Goal: Information Seeking & Learning: Learn about a topic

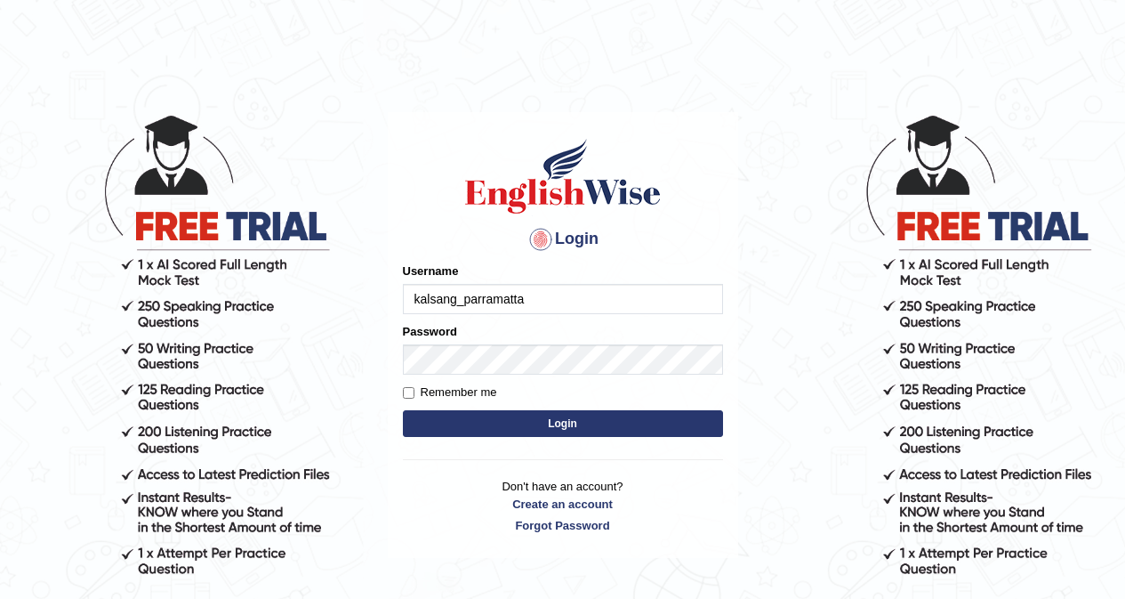
type input "kalsang_parramatta"
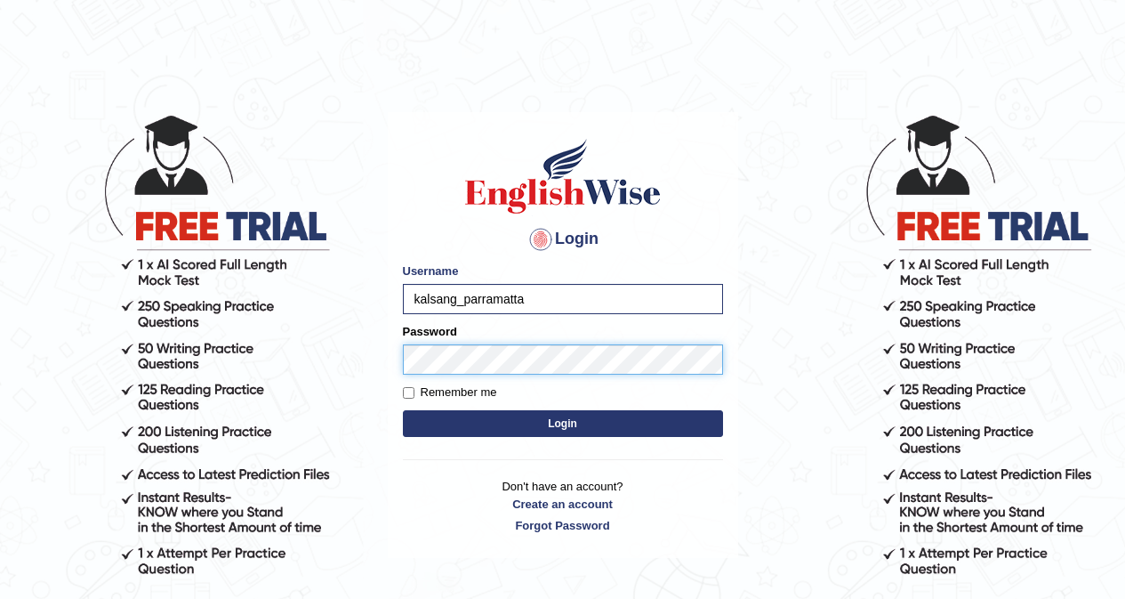
click at [403, 410] on button "Login" at bounding box center [563, 423] width 320 height 27
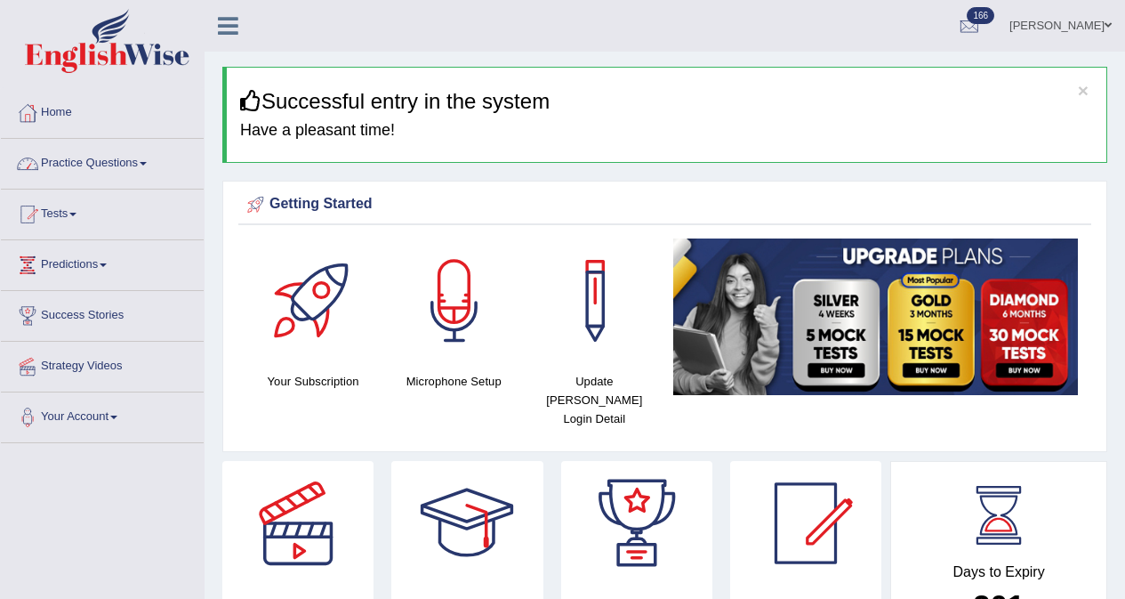
click at [50, 158] on link "Practice Questions" at bounding box center [102, 161] width 203 height 44
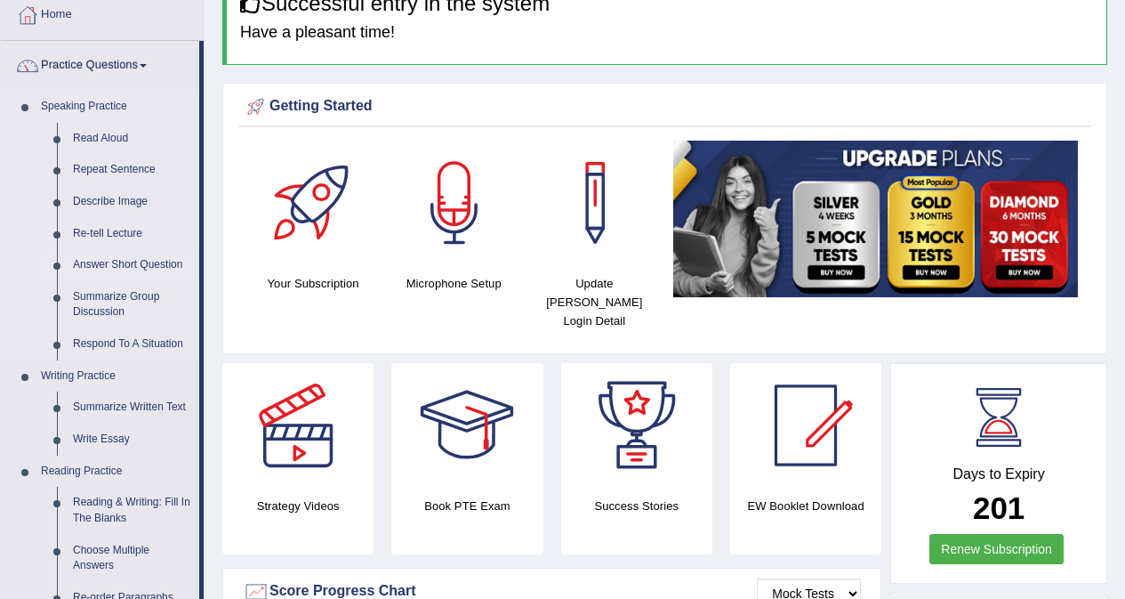
scroll to position [89, 0]
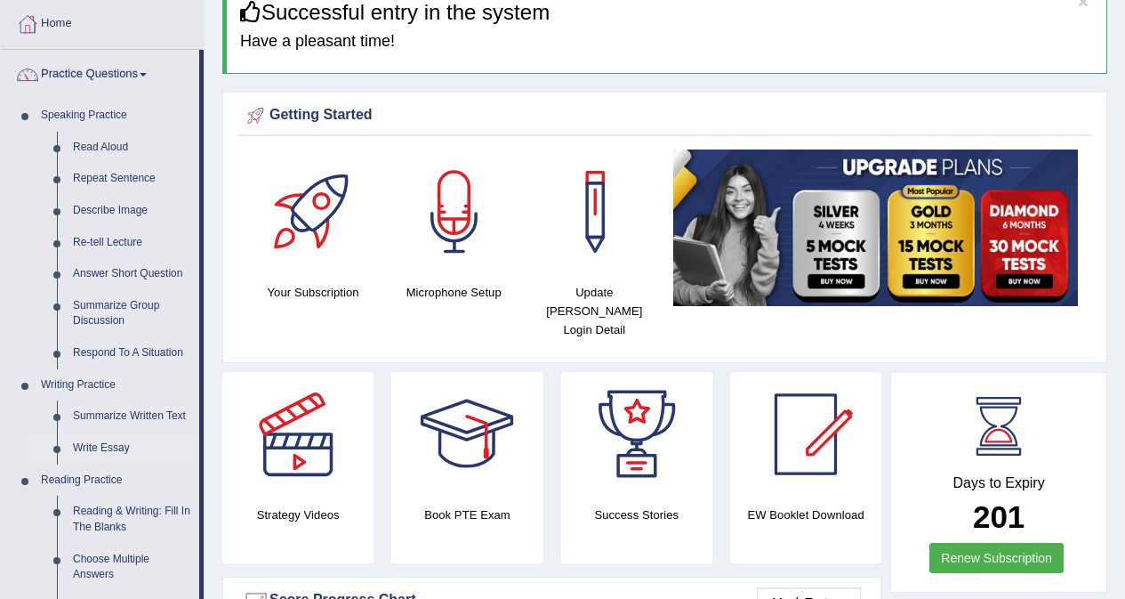
click at [117, 446] on link "Write Essay" at bounding box center [132, 448] width 134 height 32
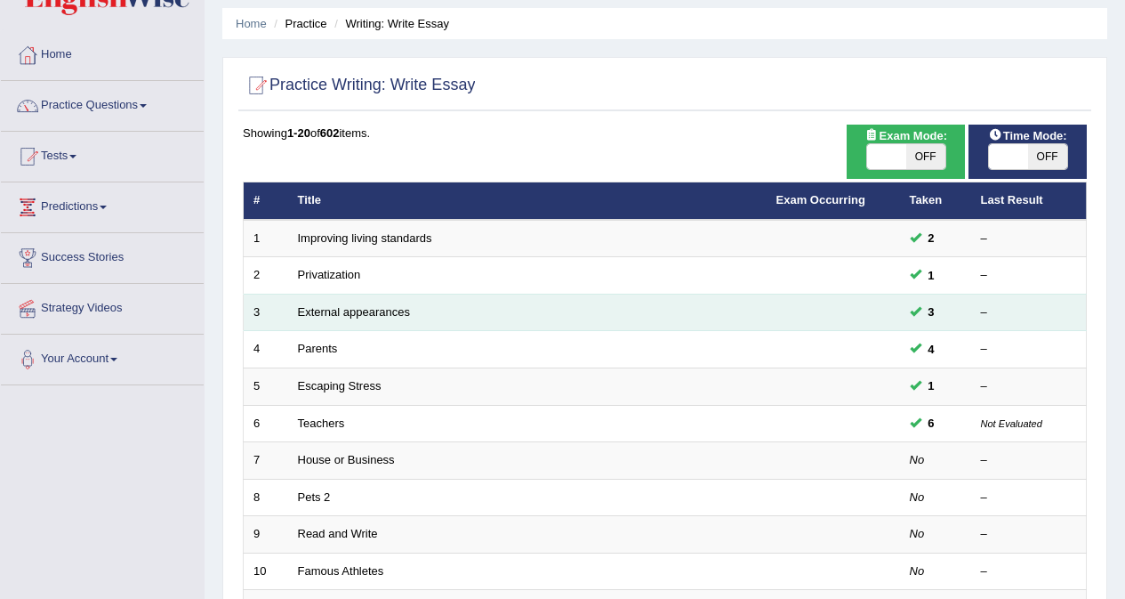
scroll to position [89, 0]
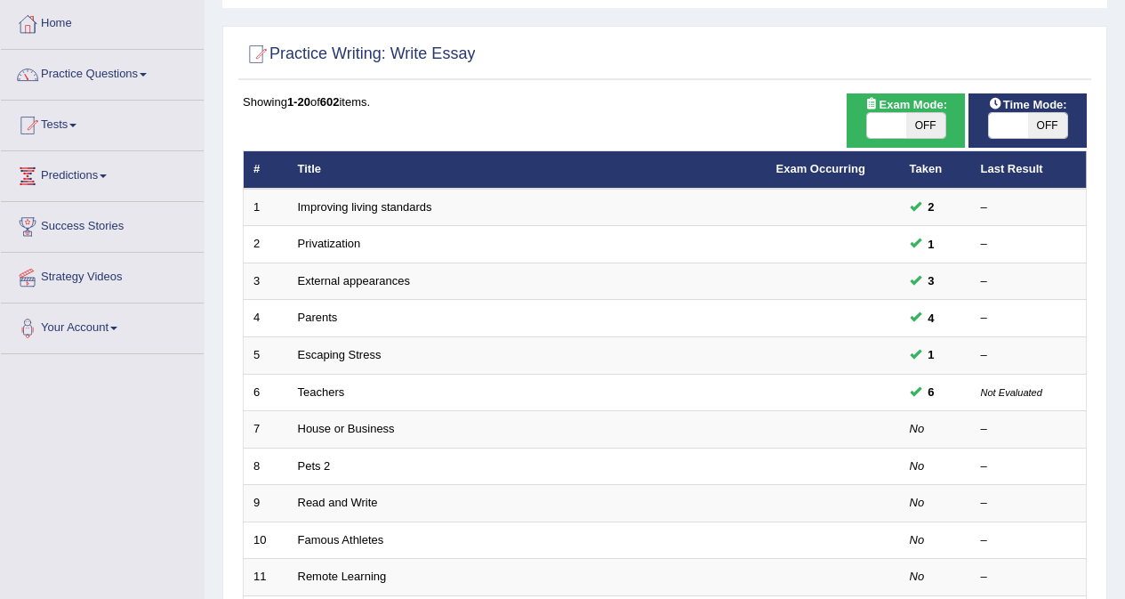
click at [924, 118] on span "OFF" at bounding box center [925, 125] width 39 height 25
checkbox input "true"
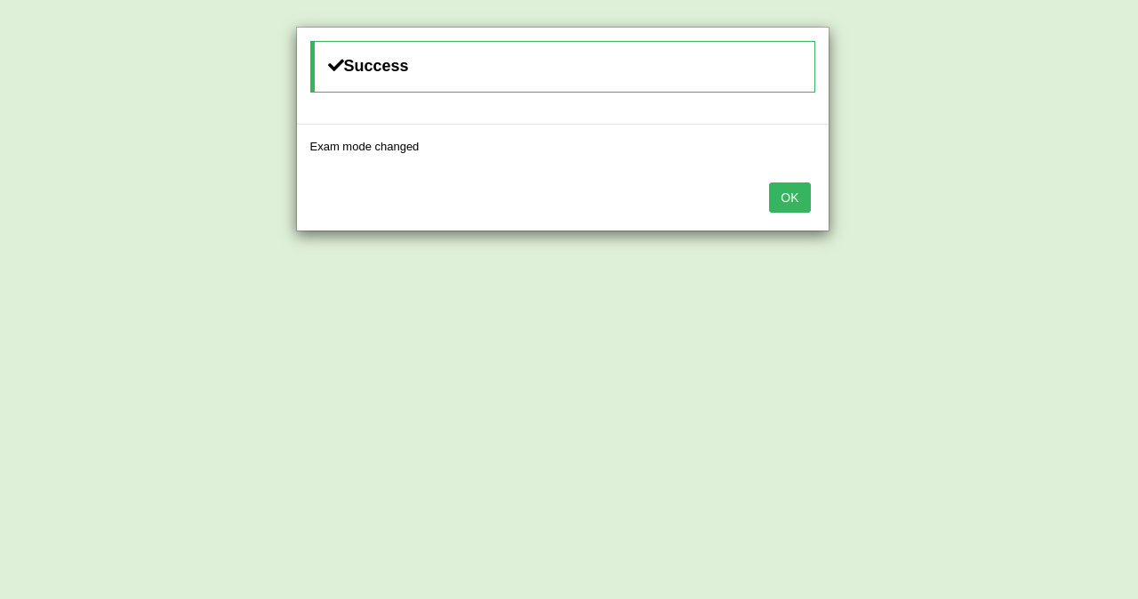
click at [781, 197] on button "OK" at bounding box center [789, 197] width 41 height 30
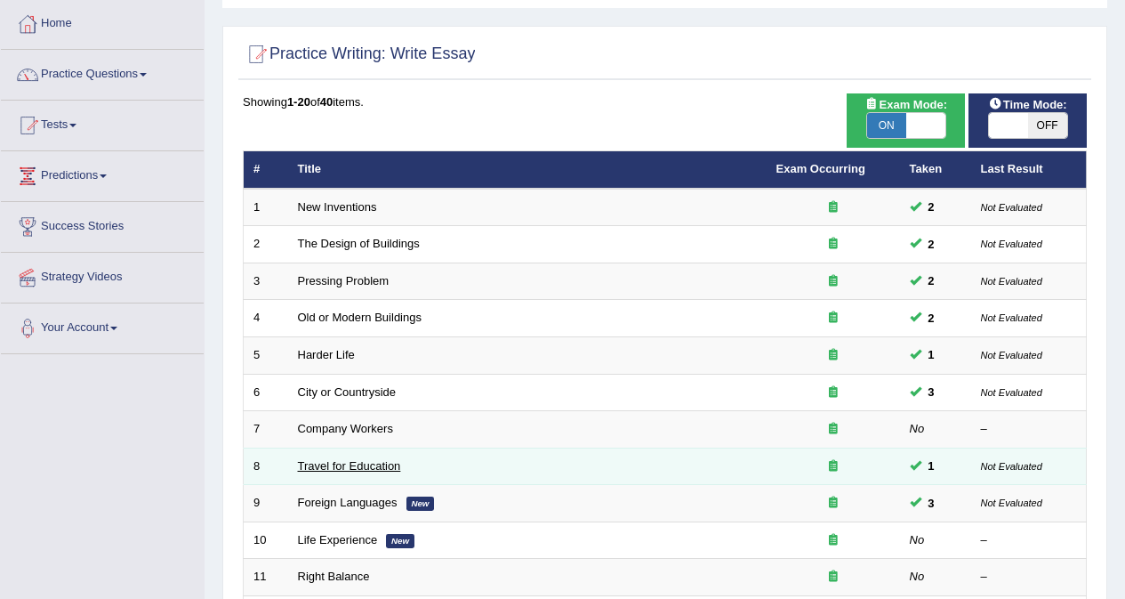
click at [346, 460] on link "Travel for Education" at bounding box center [349, 465] width 103 height 13
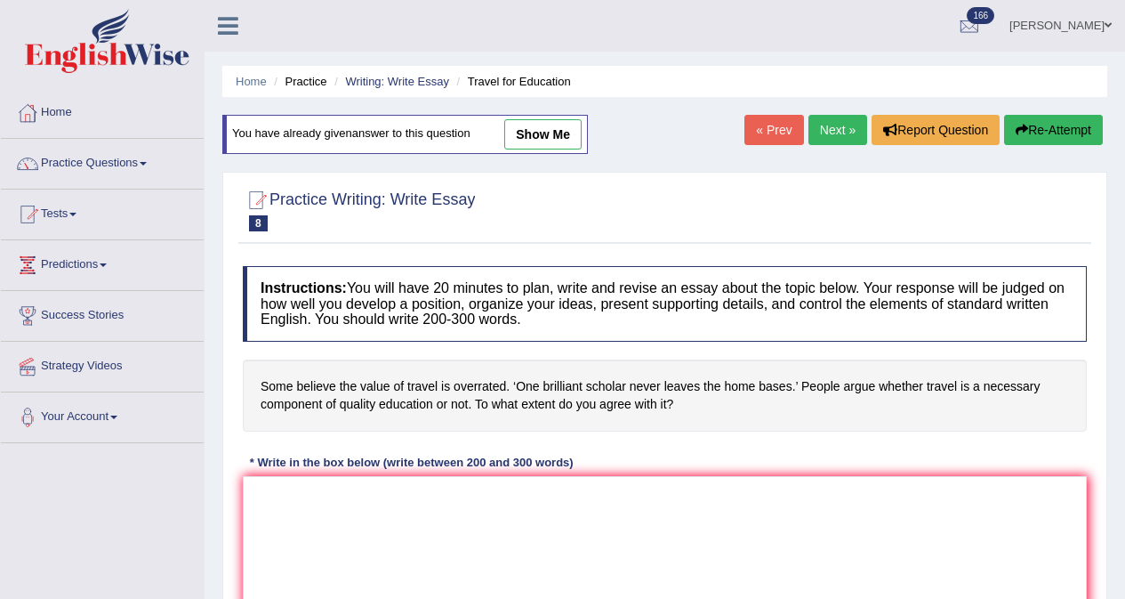
click at [533, 137] on link "show me" at bounding box center [542, 134] width 77 height 30
type textarea "The increasing influence of value of travel on our lives has ignited numerous d…"
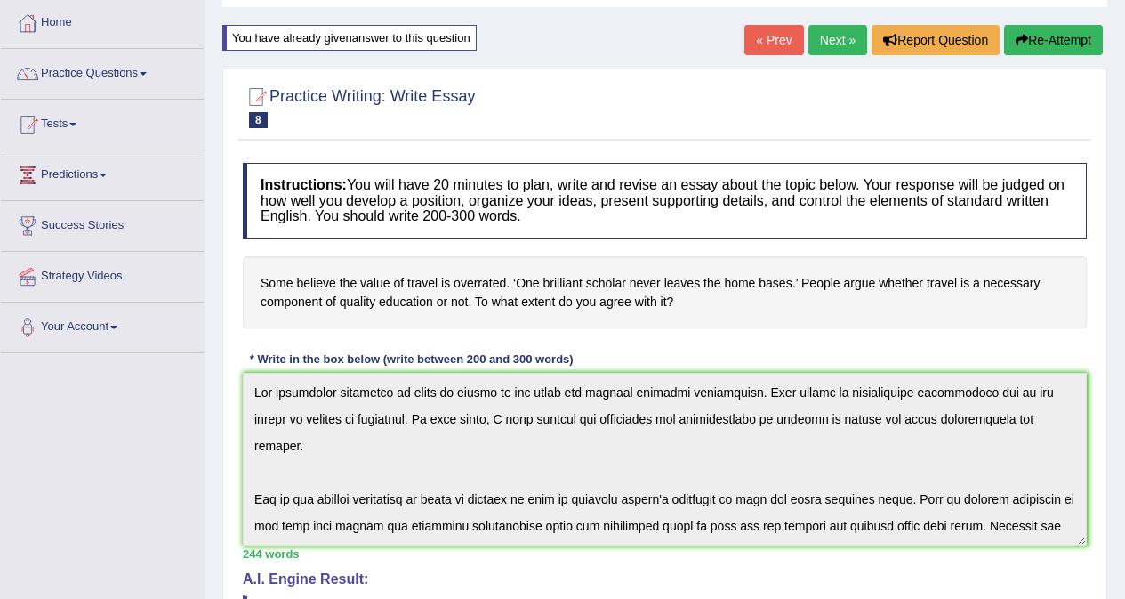
scroll to position [445, 0]
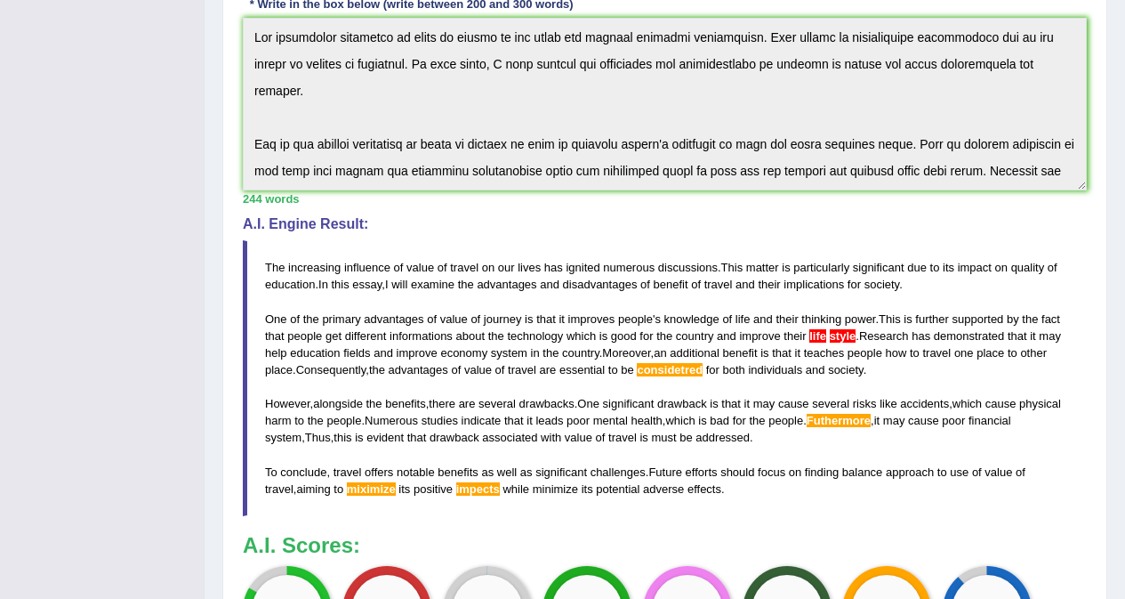
drag, startPoint x: 268, startPoint y: 269, endPoint x: 396, endPoint y: 276, distance: 128.3
click at [396, 276] on blockquote "The increasing influence of value of travel on our lives has ignited numerous d…" at bounding box center [665, 378] width 844 height 276
drag, startPoint x: 267, startPoint y: 268, endPoint x: 369, endPoint y: 192, distance: 127.2
click at [386, 282] on blockquote "The increasing influence of value of travel on our lives has ignited numerous d…" at bounding box center [665, 378] width 844 height 276
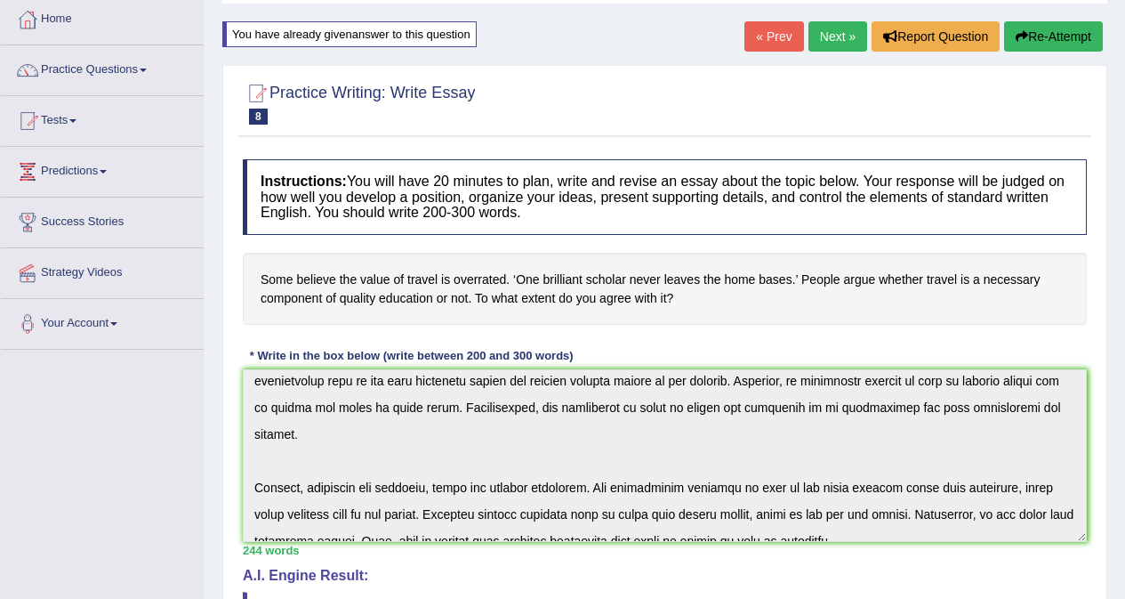
scroll to position [240, 0]
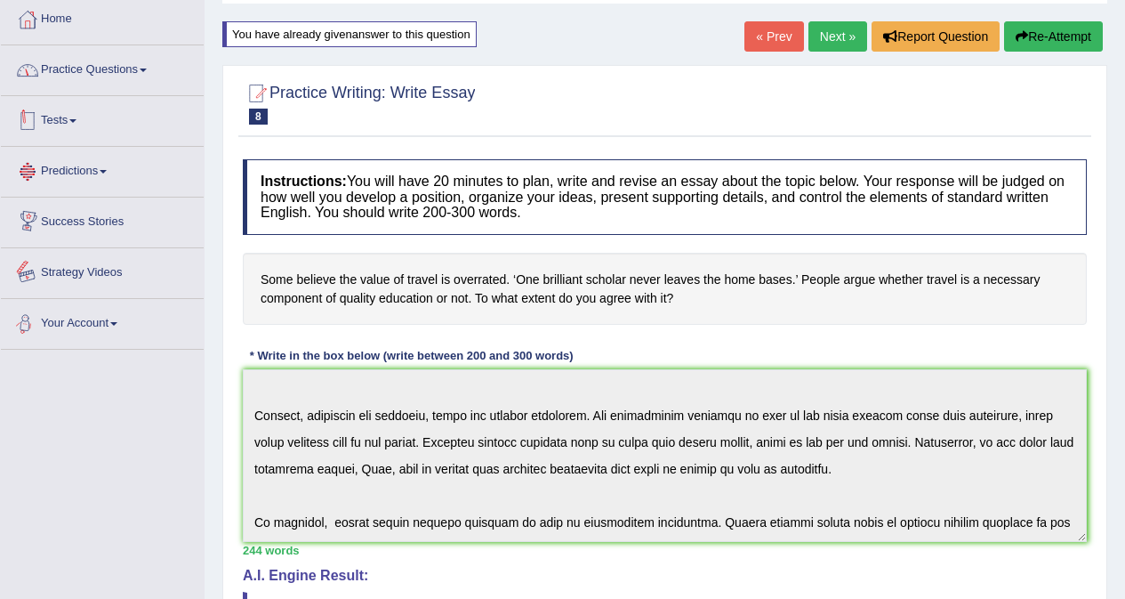
click at [110, 61] on link "Practice Questions" at bounding box center [102, 67] width 203 height 44
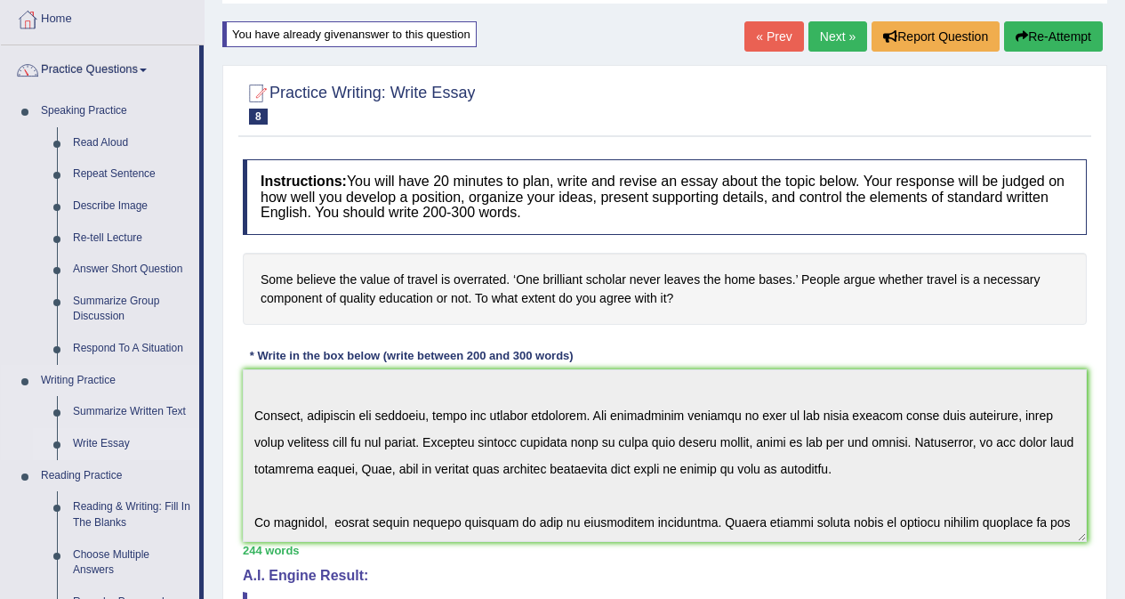
click at [98, 436] on link "Write Essay" at bounding box center [132, 444] width 134 height 32
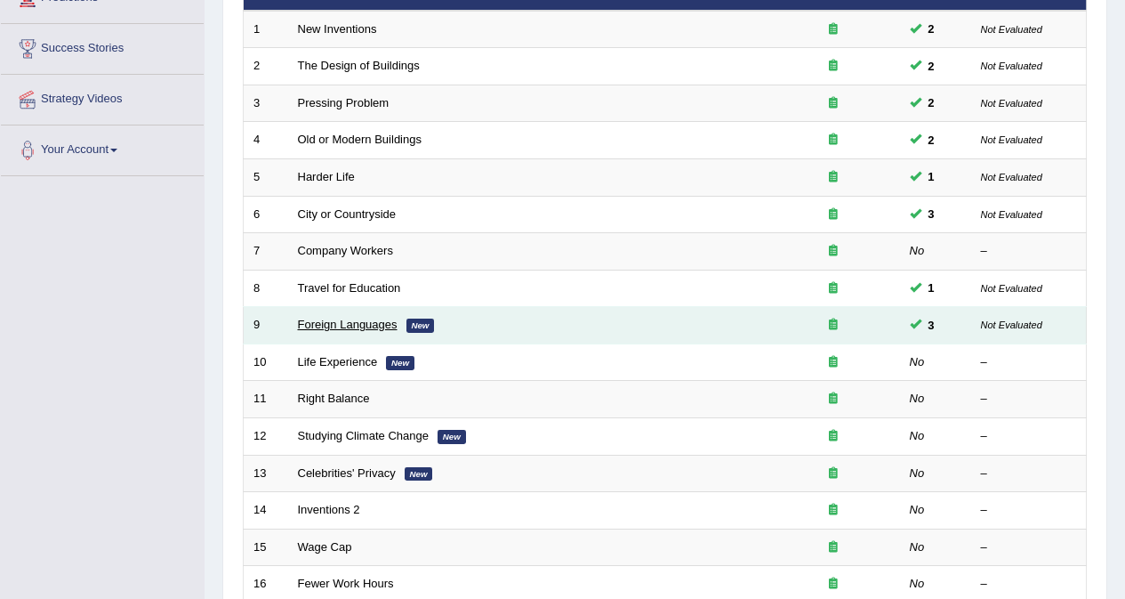
click at [362, 326] on link "Foreign Languages" at bounding box center [348, 324] width 100 height 13
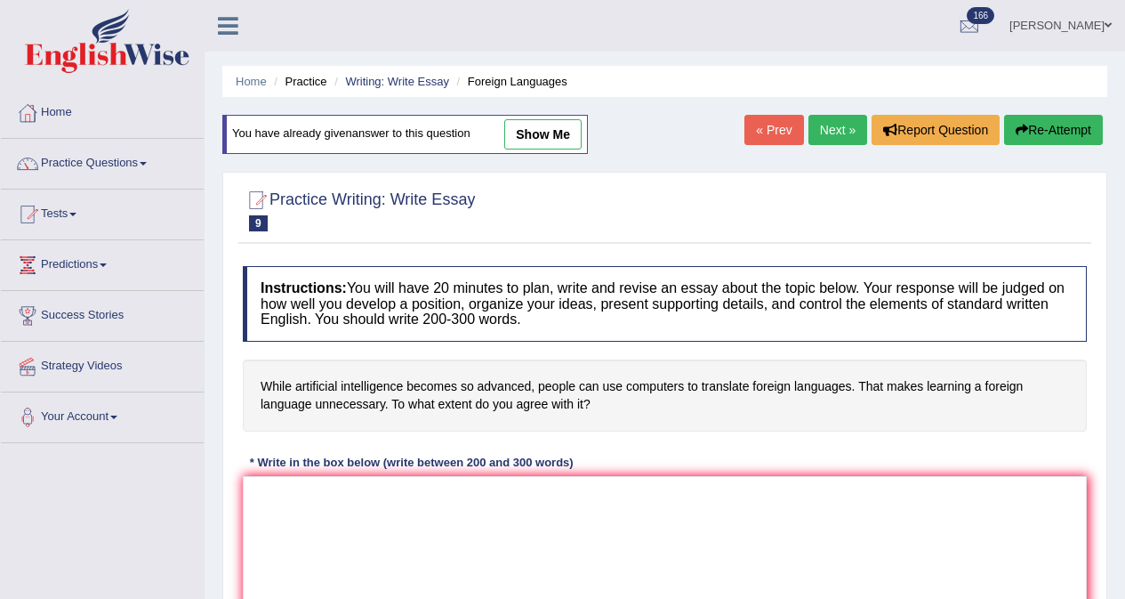
click at [540, 133] on link "show me" at bounding box center [542, 134] width 77 height 30
type textarea "The increasing artificial intelligence on our lives has ignited numerous discus…"
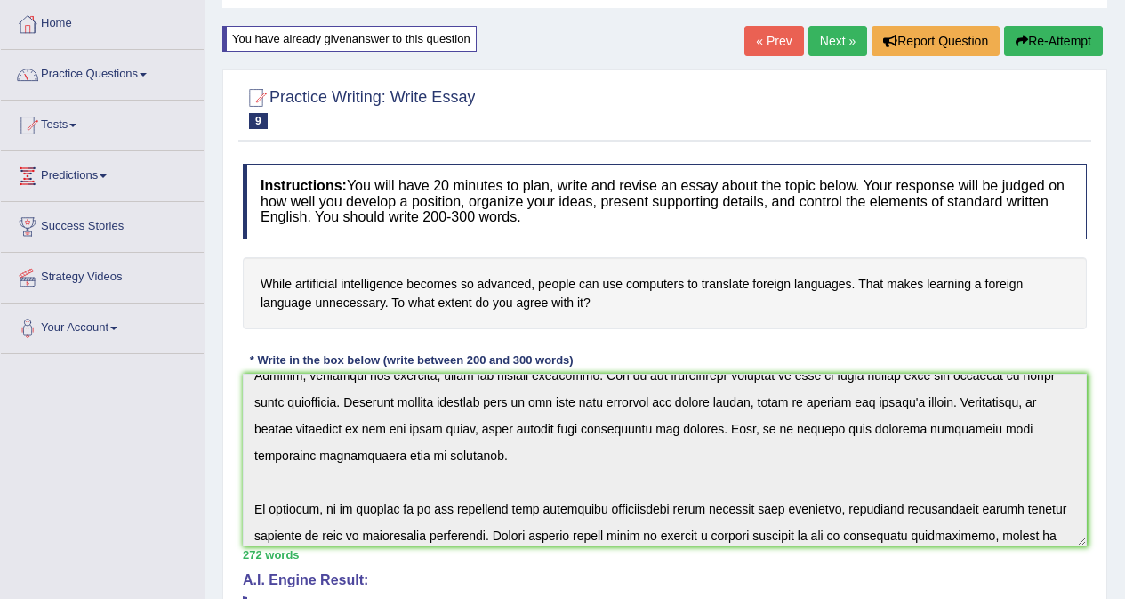
scroll to position [293, 0]
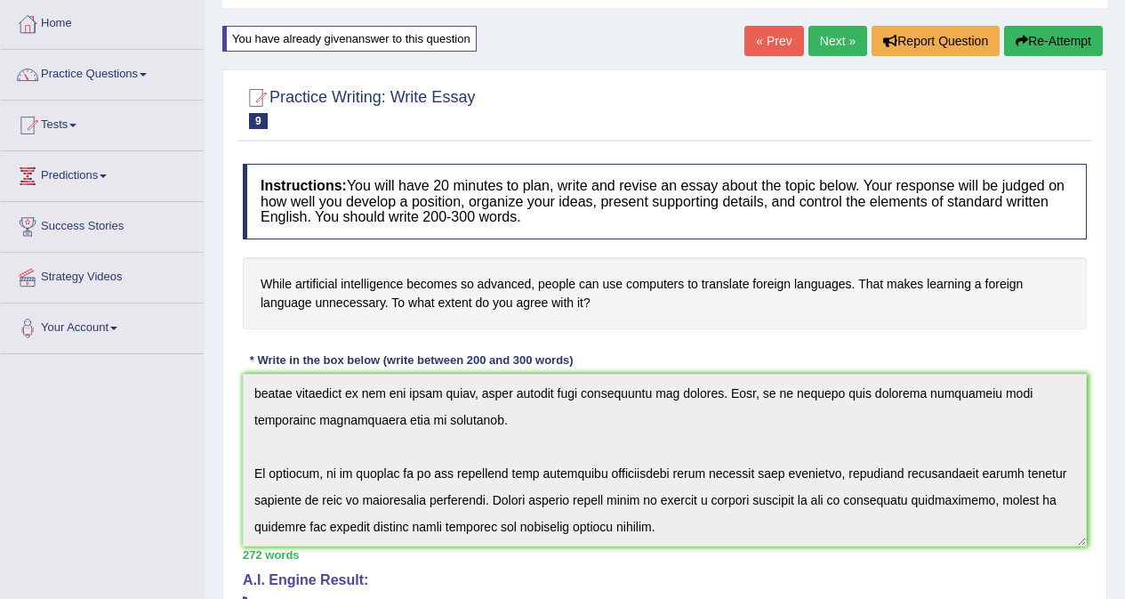
click at [577, 188] on h4 "Instructions: You will have 20 minutes to plan, write and revise an essay about…" at bounding box center [665, 202] width 844 height 76
click at [772, 45] on link "« Prev" at bounding box center [773, 41] width 59 height 30
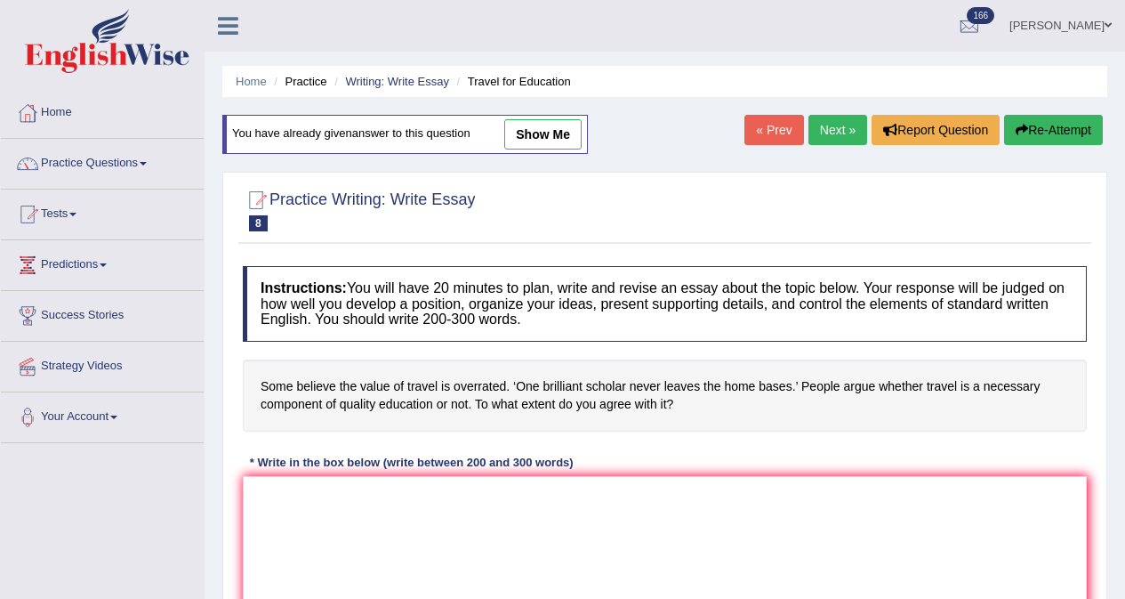
click at [551, 130] on link "show me" at bounding box center [542, 134] width 77 height 30
type textarea "The increasing influence of value of travel on our lives has ignited numerous d…"
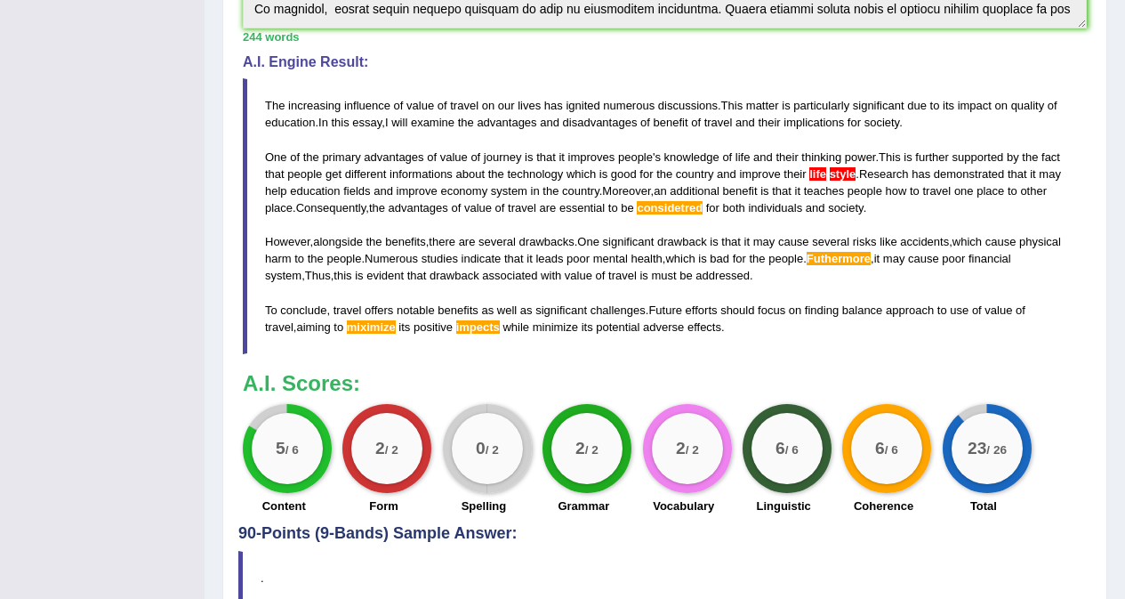
scroll to position [623, 0]
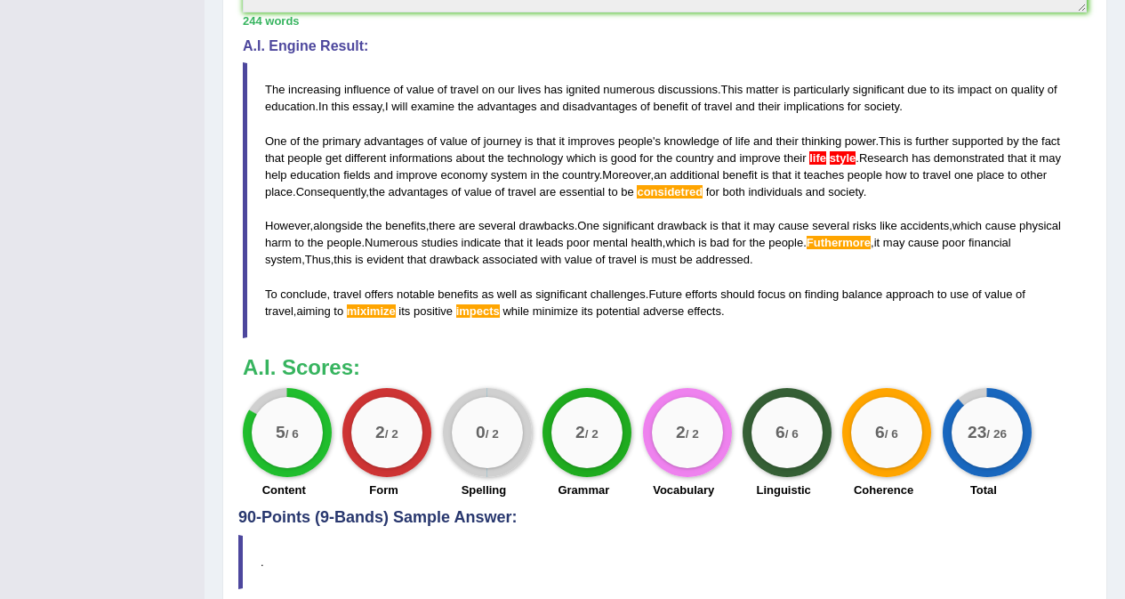
drag, startPoint x: 274, startPoint y: 437, endPoint x: 285, endPoint y: 436, distance: 10.7
click at [285, 436] on div "5 / 6" at bounding box center [287, 432] width 71 height 71
click at [285, 436] on small "/ 6" at bounding box center [291, 434] width 13 height 13
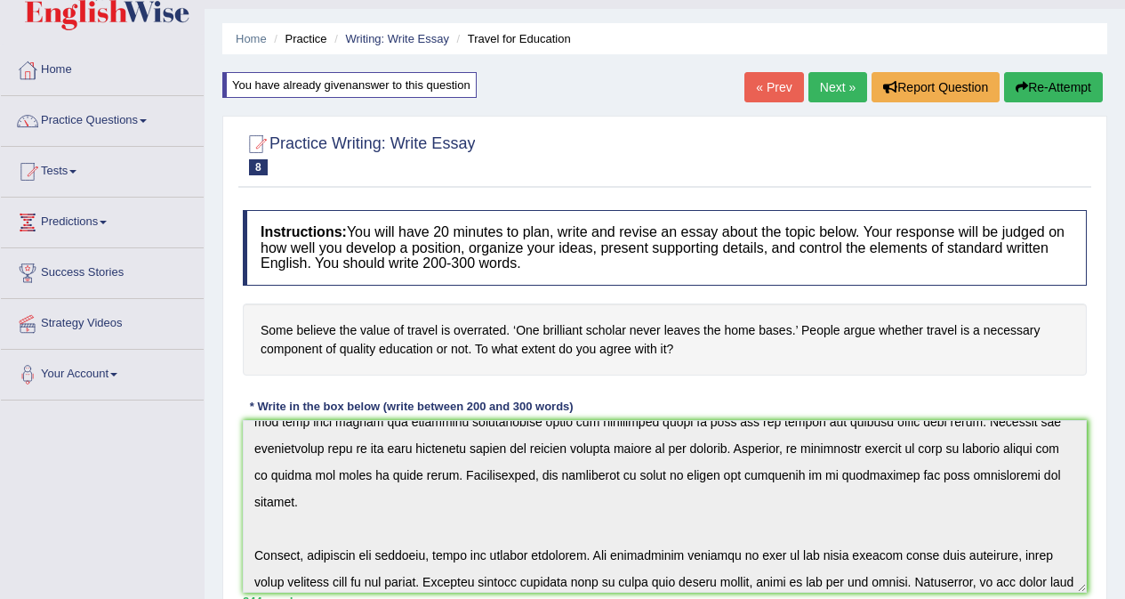
scroll to position [0, 0]
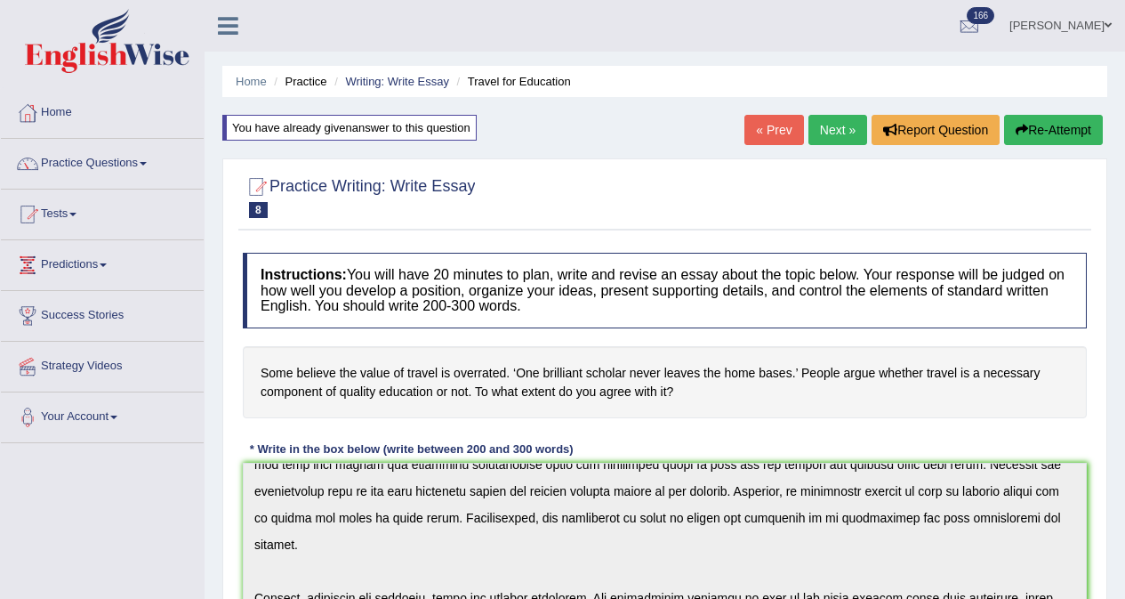
click at [1068, 28] on link "[PERSON_NAME]" at bounding box center [1060, 23] width 129 height 46
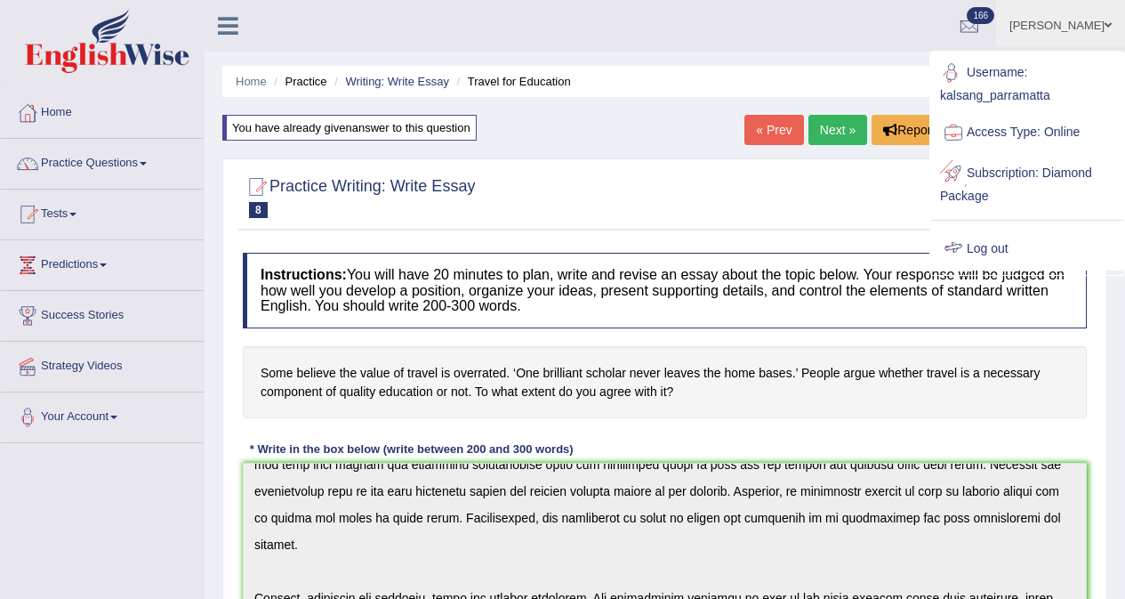
click at [1002, 237] on link "Log out" at bounding box center [1027, 249] width 192 height 41
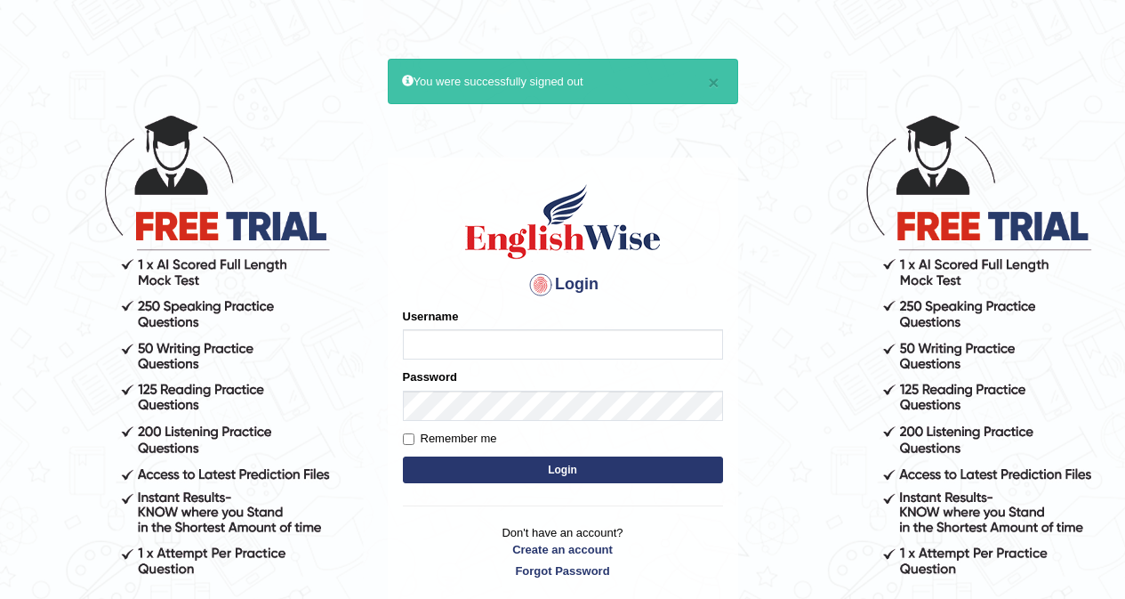
type input "drashti_parramatta"
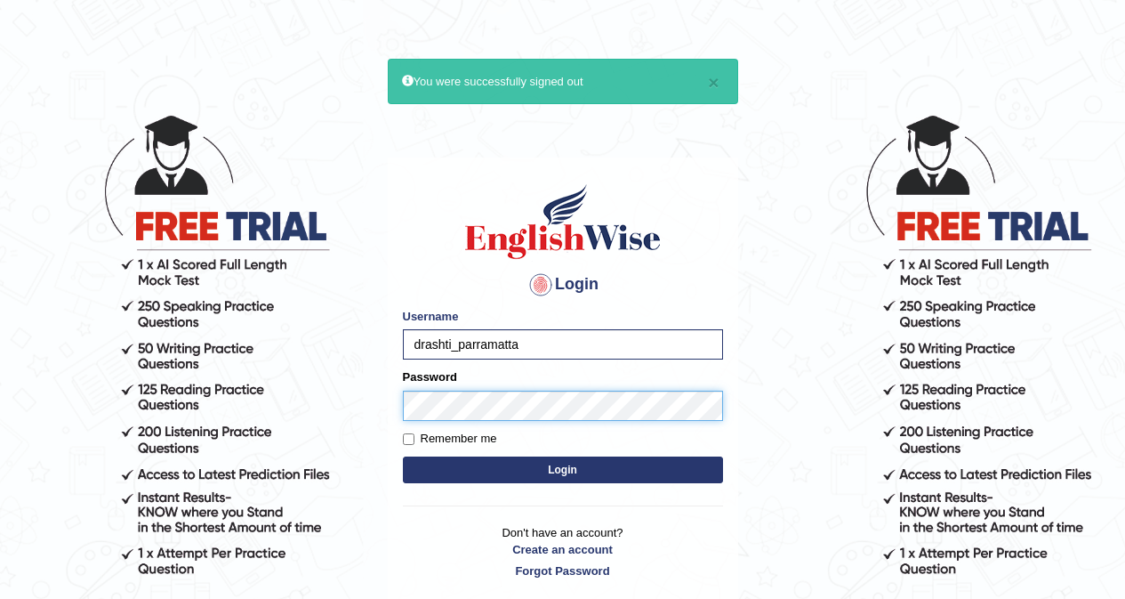
click at [403, 456] on button "Login" at bounding box center [563, 469] width 320 height 27
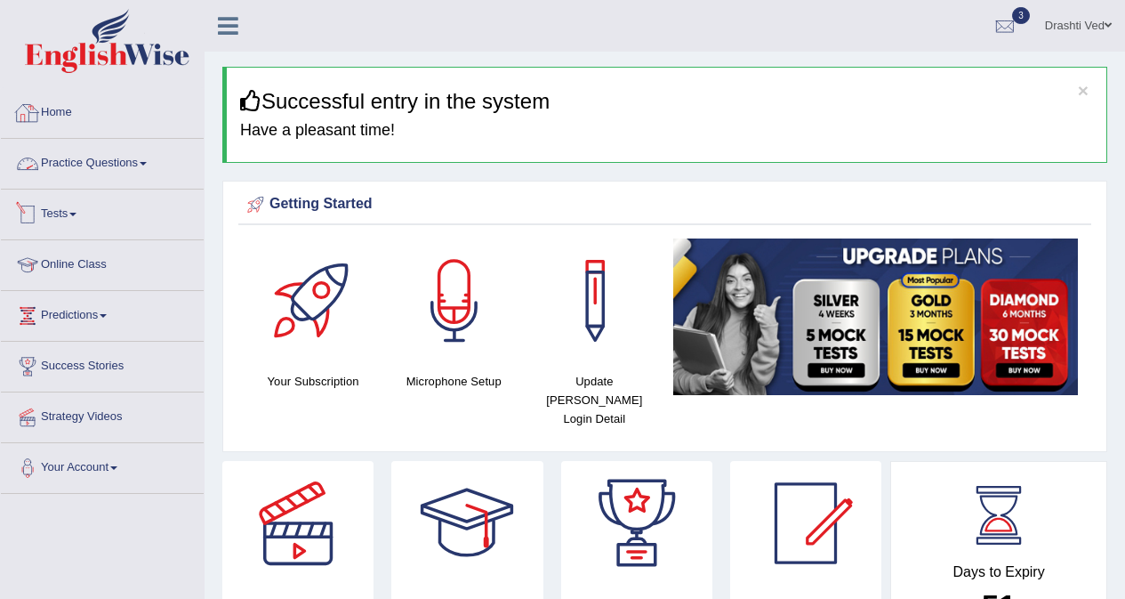
click at [47, 149] on link "Practice Questions" at bounding box center [102, 161] width 203 height 44
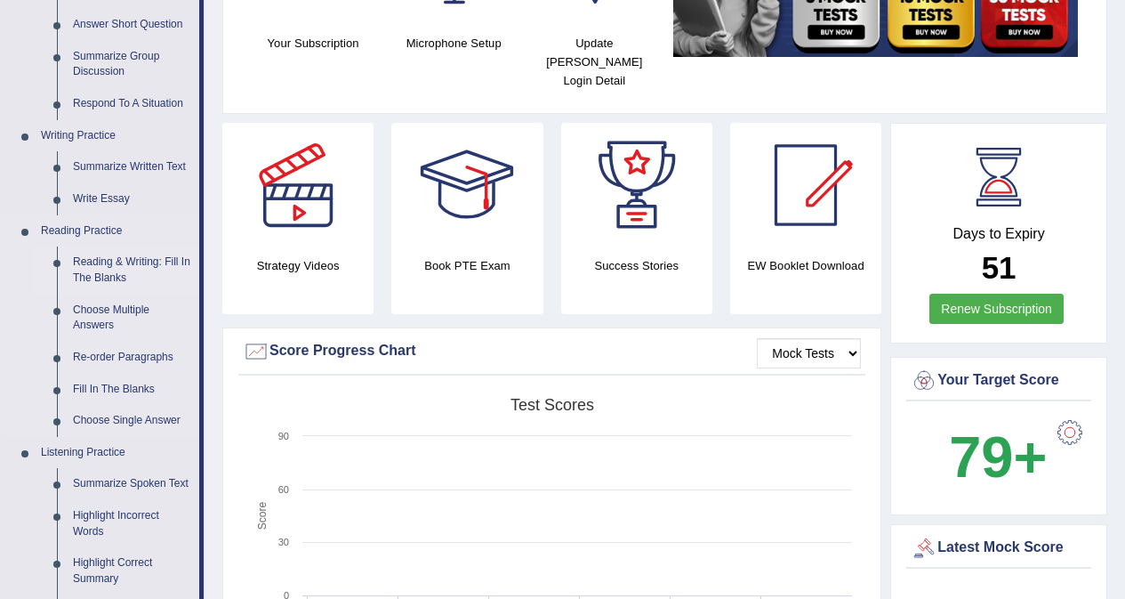
scroll to position [356, 0]
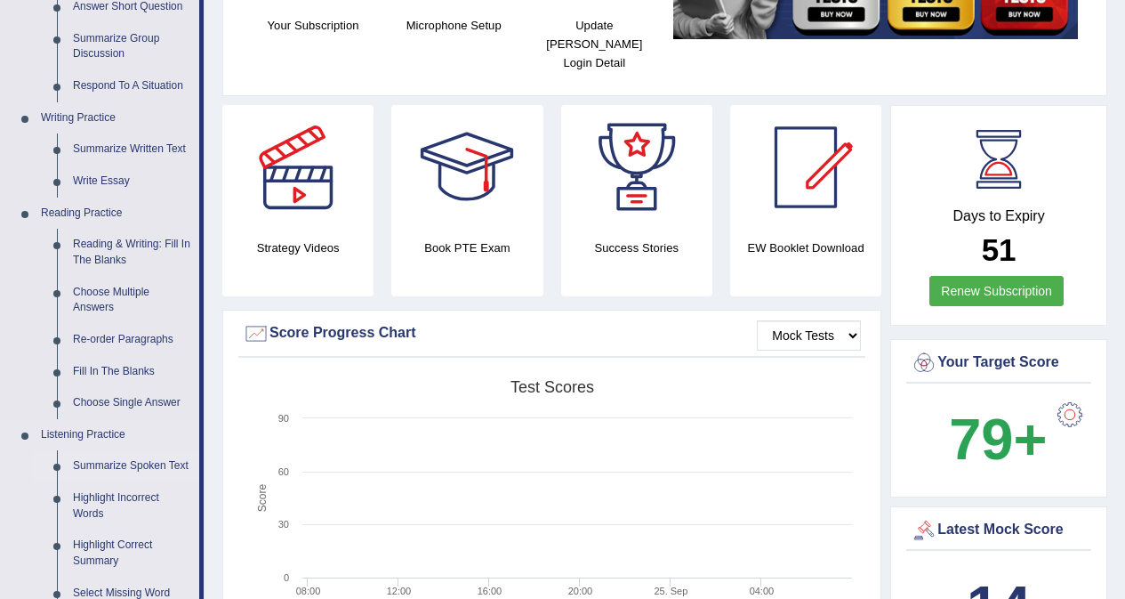
click at [101, 465] on link "Summarize Spoken Text" at bounding box center [132, 466] width 134 height 32
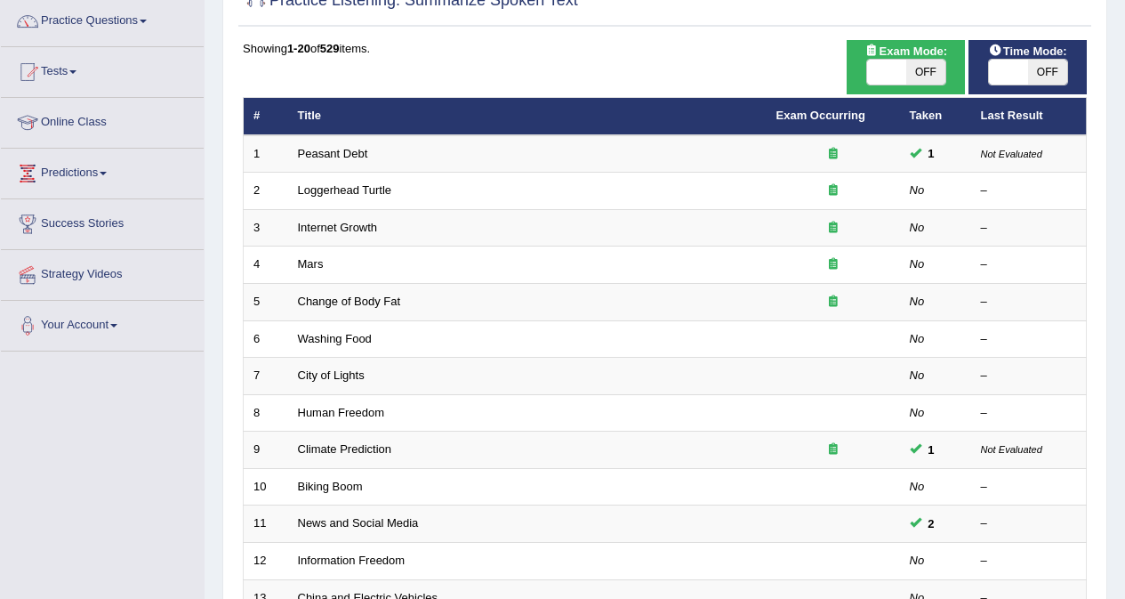
scroll to position [178, 0]
